Goal: Task Accomplishment & Management: Use online tool/utility

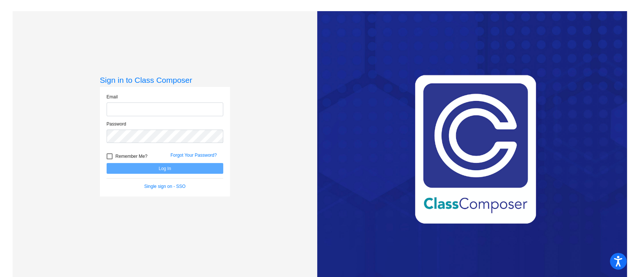
type input "[PERSON_NAME][EMAIL_ADDRESS][PERSON_NAME][DOMAIN_NAME]"
click at [192, 167] on button "Log In" at bounding box center [165, 168] width 117 height 11
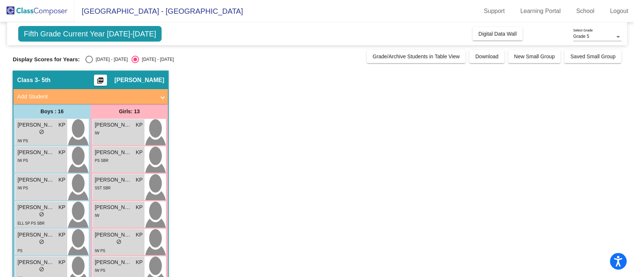
click at [89, 58] on div "Select an option" at bounding box center [88, 59] width 7 height 7
click at [89, 63] on input "[DATE] - [DATE]" at bounding box center [89, 63] width 0 height 0
radio input "true"
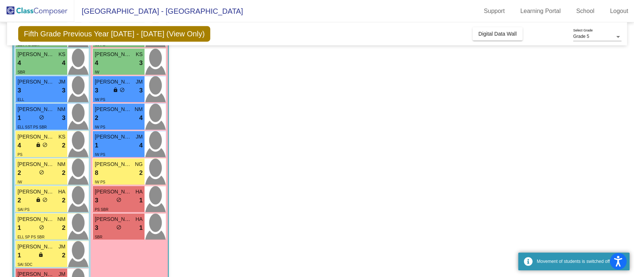
scroll to position [239, 0]
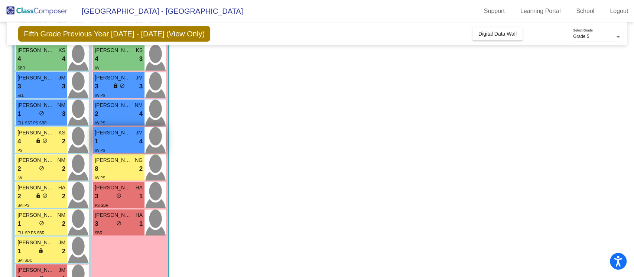
click at [130, 137] on div "1 lock do_not_disturb_alt 4" at bounding box center [119, 142] width 48 height 10
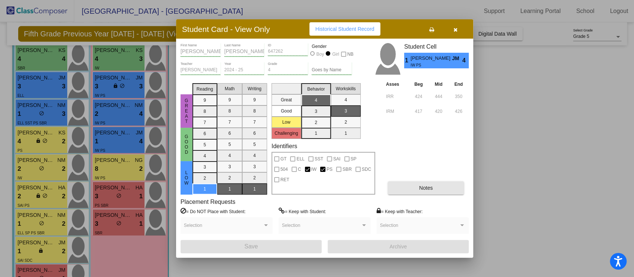
click at [409, 184] on button "Notes" at bounding box center [425, 187] width 76 height 13
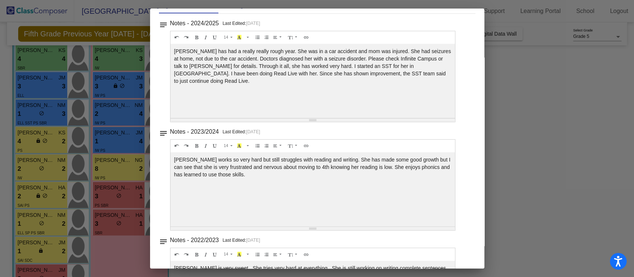
scroll to position [0, 0]
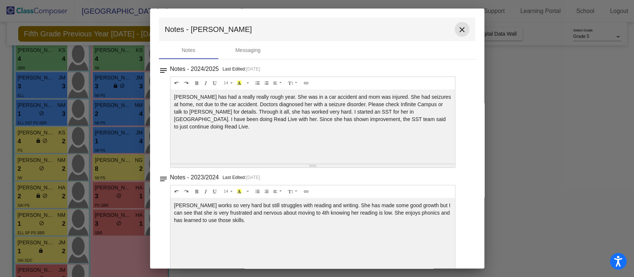
click at [458, 34] on mat-icon "close" at bounding box center [461, 29] width 9 height 9
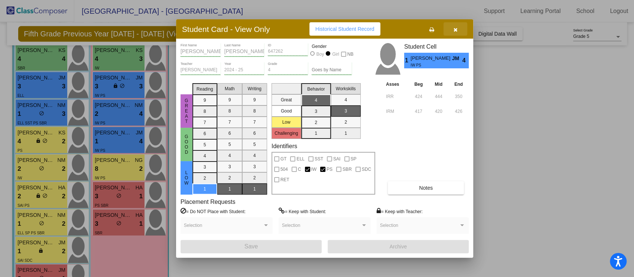
click at [458, 34] on button "button" at bounding box center [455, 28] width 24 height 13
